Goal: Transaction & Acquisition: Subscribe to service/newsletter

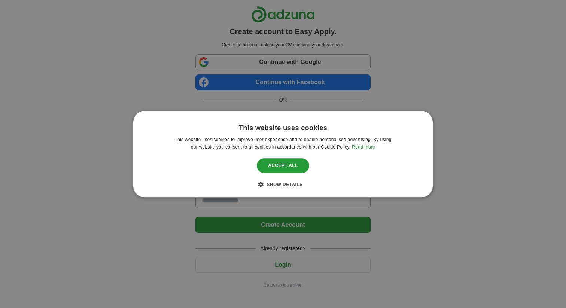
click at [287, 285] on div "This website uses cookies This website uses cookies to improve user experience …" at bounding box center [283, 154] width 566 height 308
click at [287, 286] on div "This website uses cookies This website uses cookies to improve user experience …" at bounding box center [283, 154] width 566 height 308
click at [207, 142] on div "This website uses cookies This website uses cookies to improve user experience …" at bounding box center [283, 154] width 566 height 308
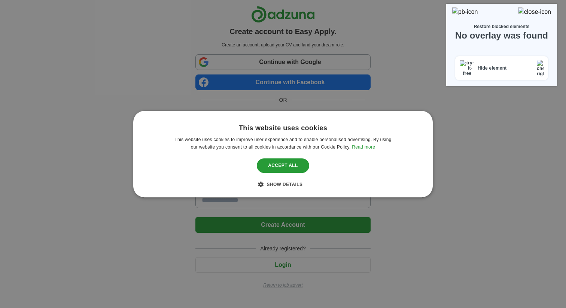
click at [337, 242] on div "This website uses cookies This website uses cookies to improve user experience …" at bounding box center [283, 154] width 566 height 308
click at [304, 265] on div "This website uses cookies This website uses cookies to improve user experience …" at bounding box center [283, 154] width 566 height 308
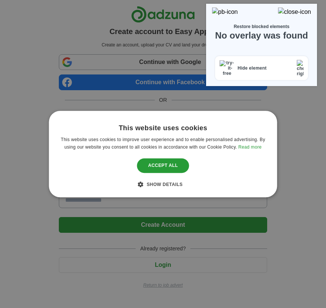
click at [282, 133] on div "This website uses cookies This website uses cookies to improve user experience …" at bounding box center [163, 154] width 326 height 308
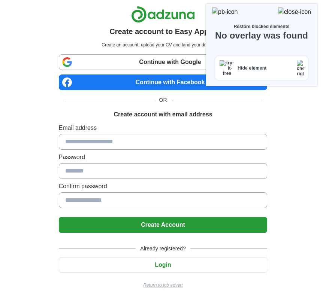
click at [165, 287] on p "Return to job advert" at bounding box center [163, 285] width 209 height 7
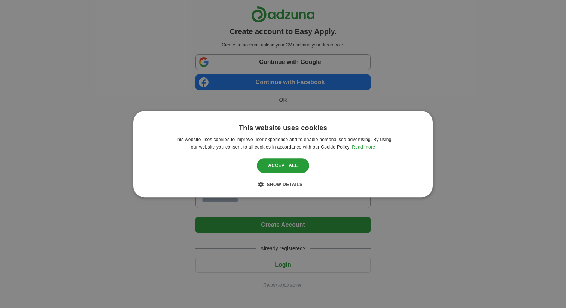
click at [294, 97] on div "This website uses cookies This website uses cookies to improve user experience …" at bounding box center [283, 154] width 566 height 308
click at [301, 53] on div "This website uses cookies This website uses cookies to improve user experience …" at bounding box center [283, 154] width 566 height 308
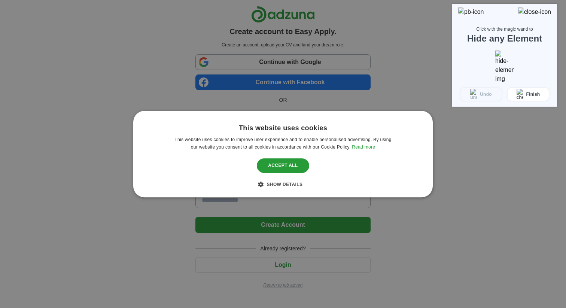
click at [438, 130] on div at bounding box center [283, 154] width 566 height 308
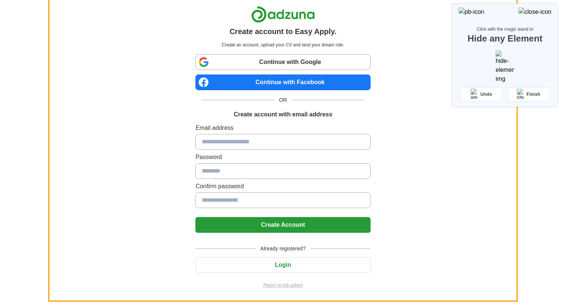
click at [517, 88] on button "Finish" at bounding box center [528, 94] width 41 height 13
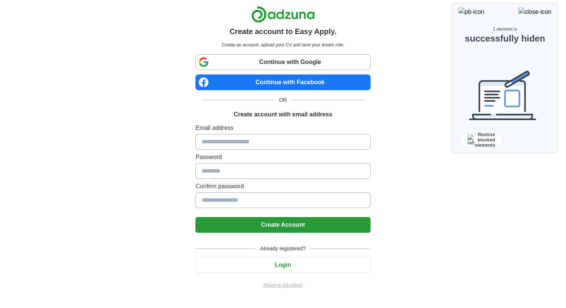
click at [304, 63] on link "Continue with Google" at bounding box center [282, 62] width 175 height 16
